Goal: Navigation & Orientation: Find specific page/section

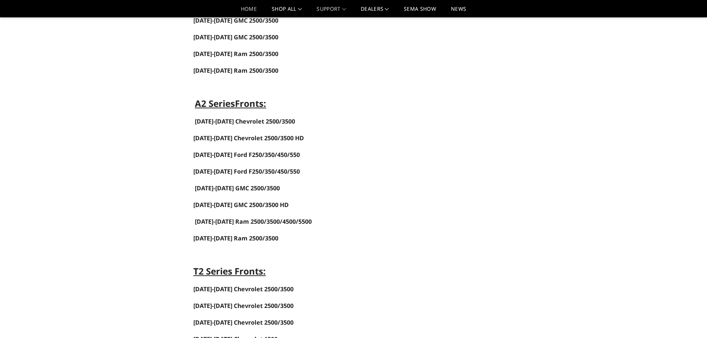
drag, startPoint x: 0, startPoint y: 0, endPoint x: 245, endPoint y: 12, distance: 244.9
click at [245, 12] on link "Home" at bounding box center [249, 11] width 16 height 11
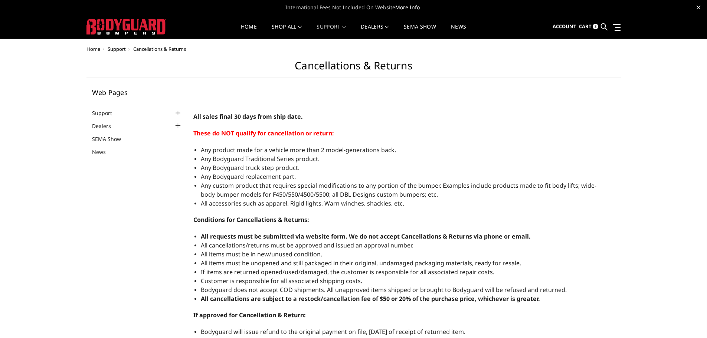
select select "US"
click at [126, 26] on img at bounding box center [126, 27] width 80 height 16
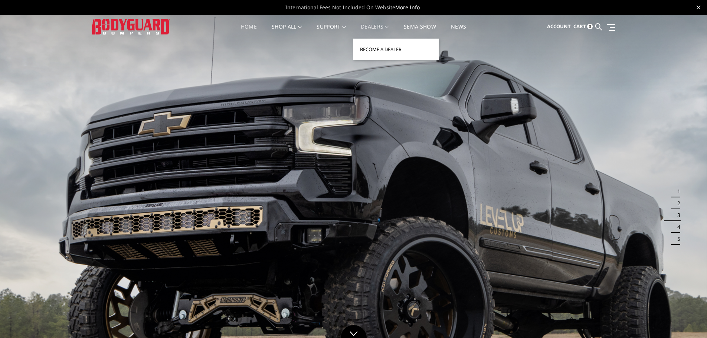
click at [388, 48] on link "Become a Dealer" at bounding box center [395, 49] width 79 height 14
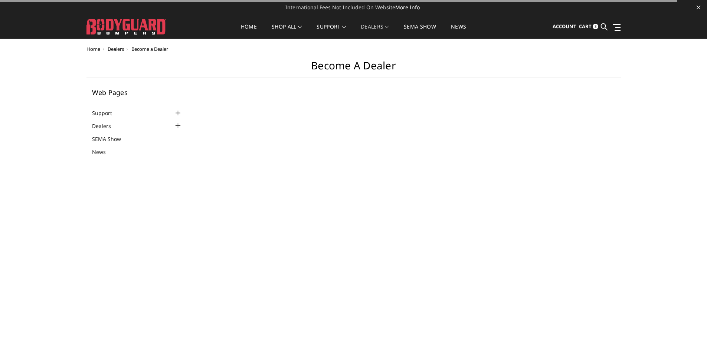
select select "US"
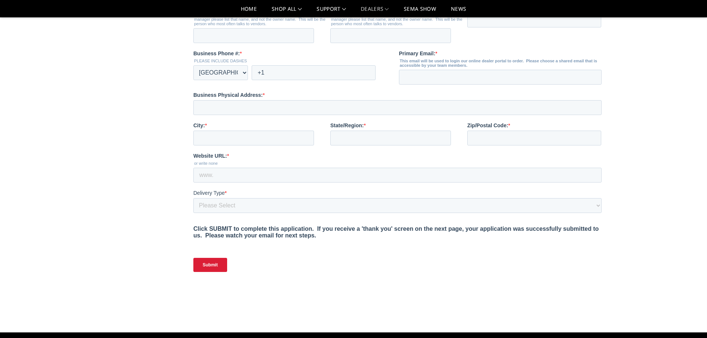
scroll to position [37, 0]
